Goal: Task Accomplishment & Management: Manage account settings

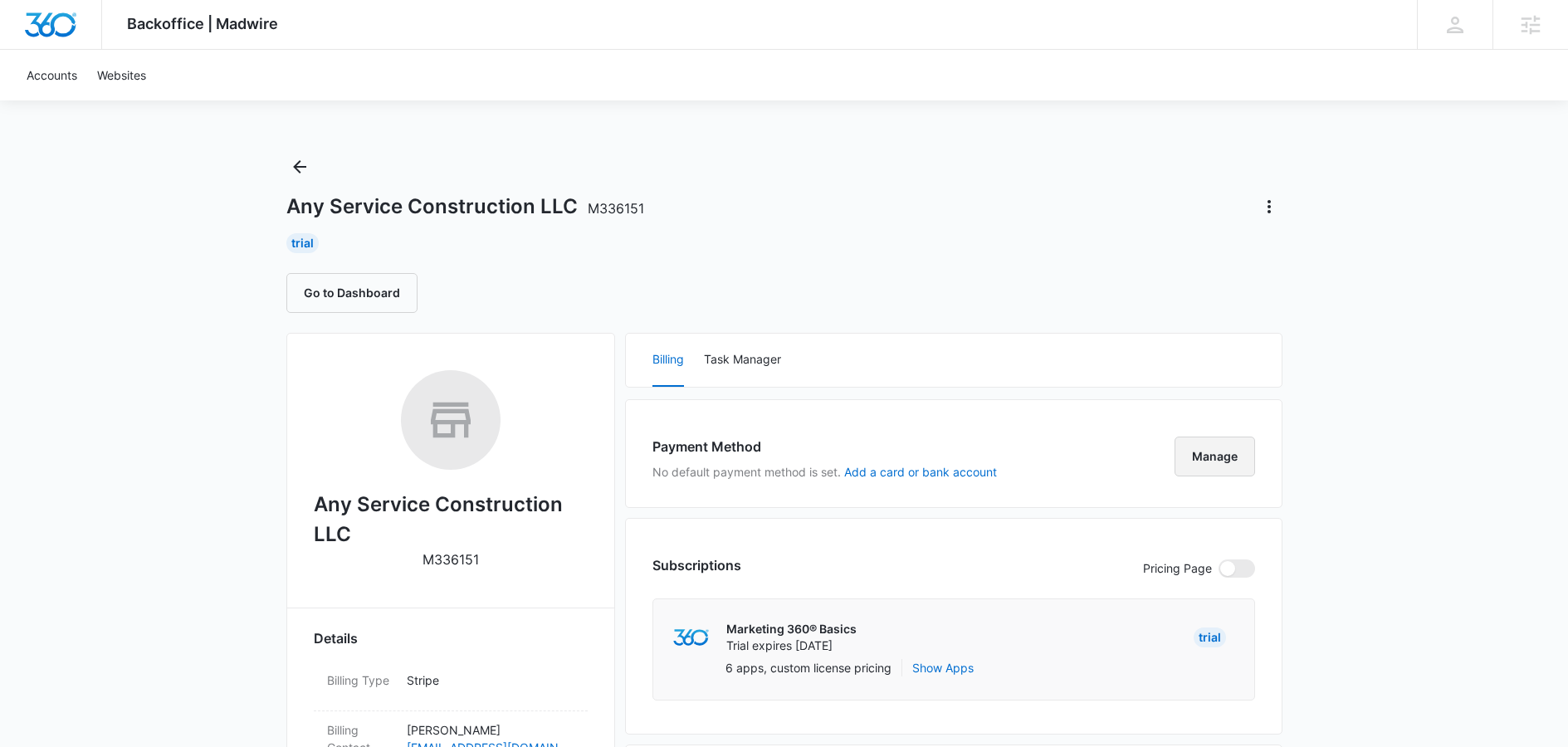
click at [1212, 463] on button "Manage" at bounding box center [1215, 456] width 81 height 40
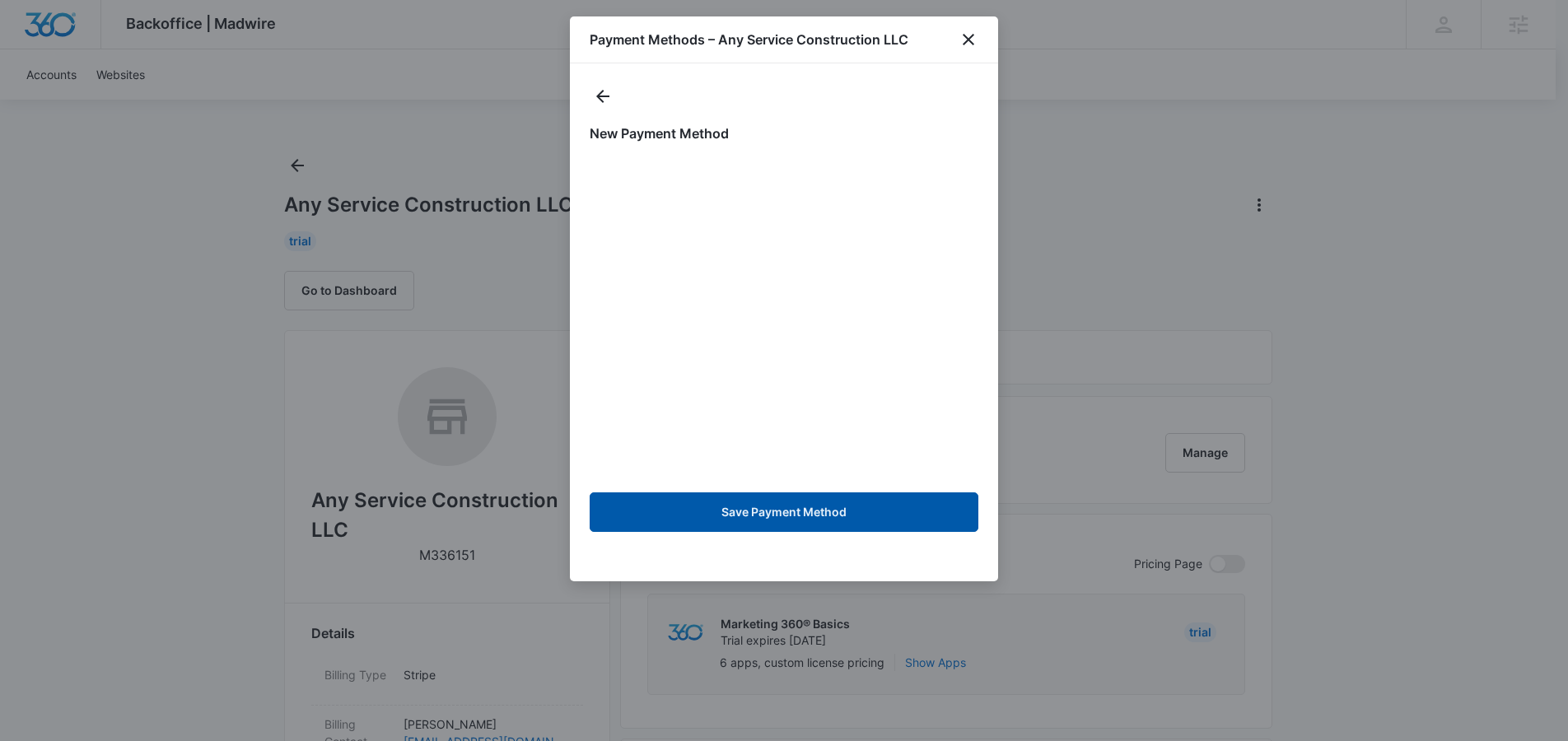
click at [814, 505] on button "Save Payment Method" at bounding box center [784, 512] width 389 height 39
